Goal: Find specific page/section: Find specific page/section

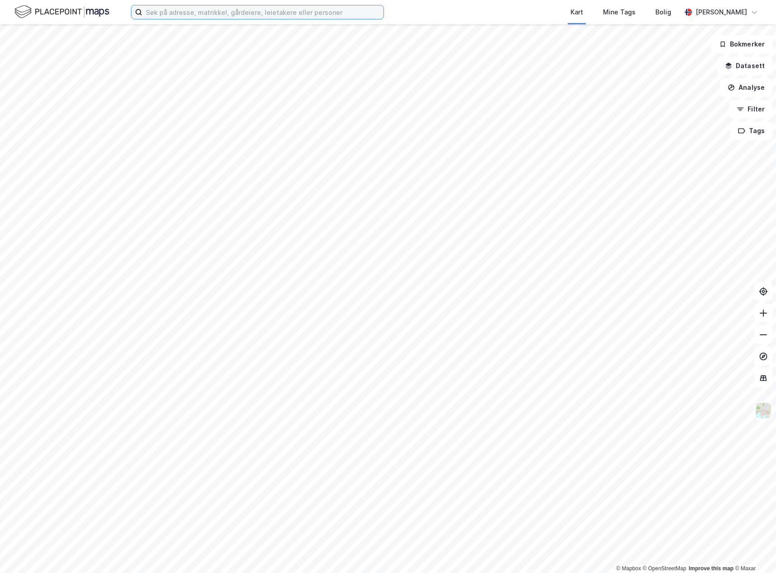
click at [354, 11] on input at bounding box center [262, 12] width 241 height 14
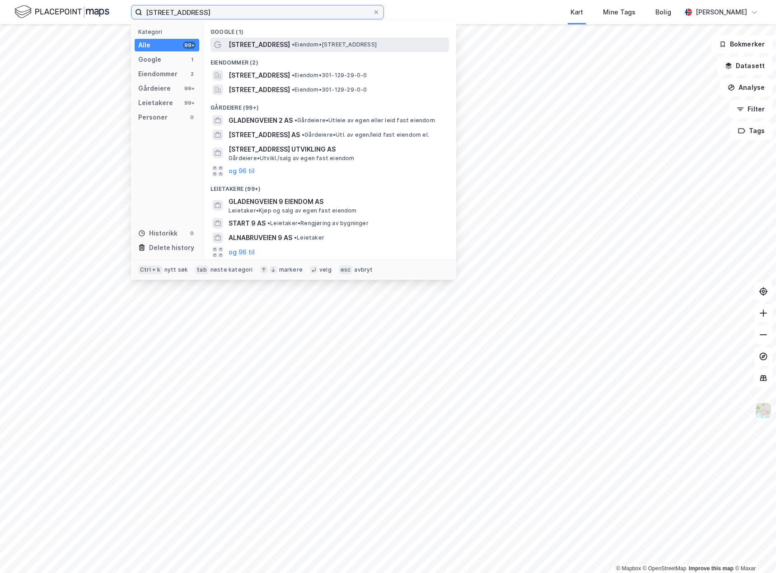
type input "[STREET_ADDRESS]"
click at [295, 42] on span "• Eiendom • Gladengveien 9, 0661 Oslo" at bounding box center [334, 44] width 85 height 7
